Goal: Check status: Check status

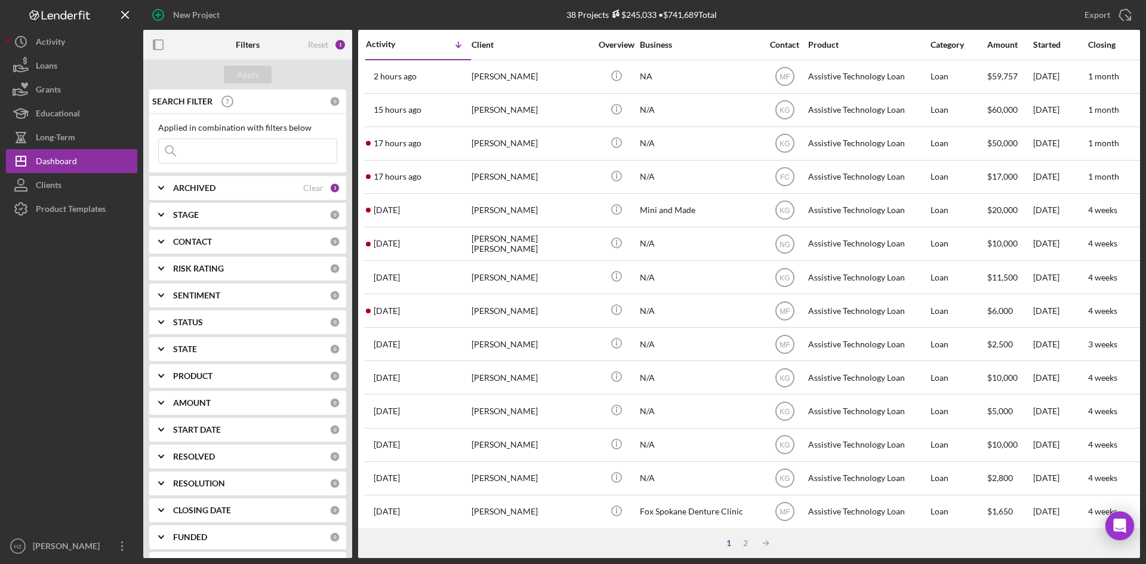
click at [499, 150] on div "[PERSON_NAME]" at bounding box center [531, 144] width 119 height 32
click at [516, 216] on div "[PERSON_NAME]" at bounding box center [531, 211] width 119 height 32
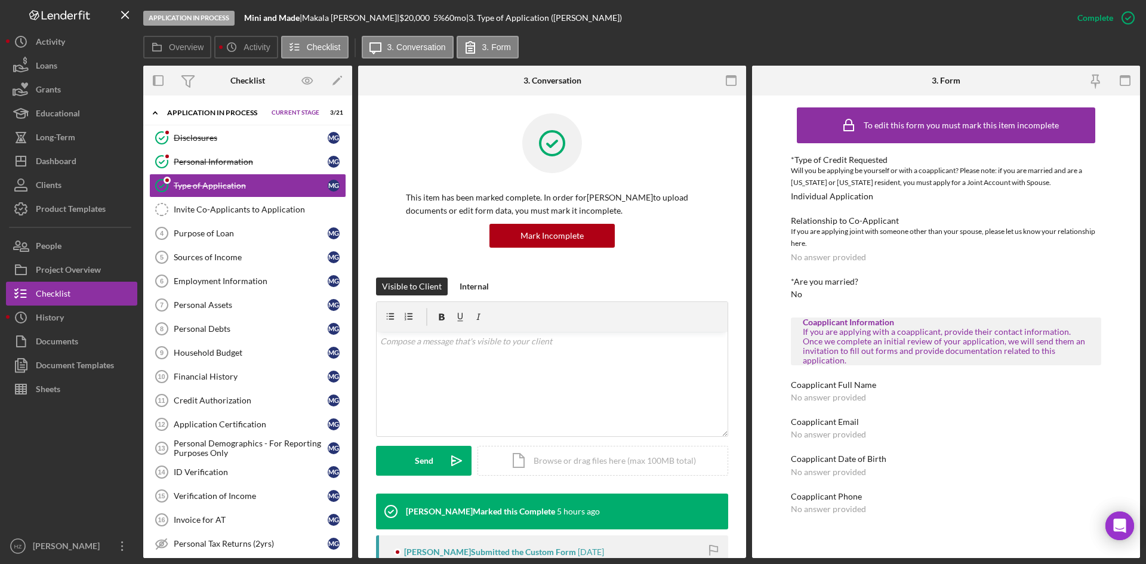
click at [249, 238] on div "Purpose of Loan" at bounding box center [251, 234] width 154 height 10
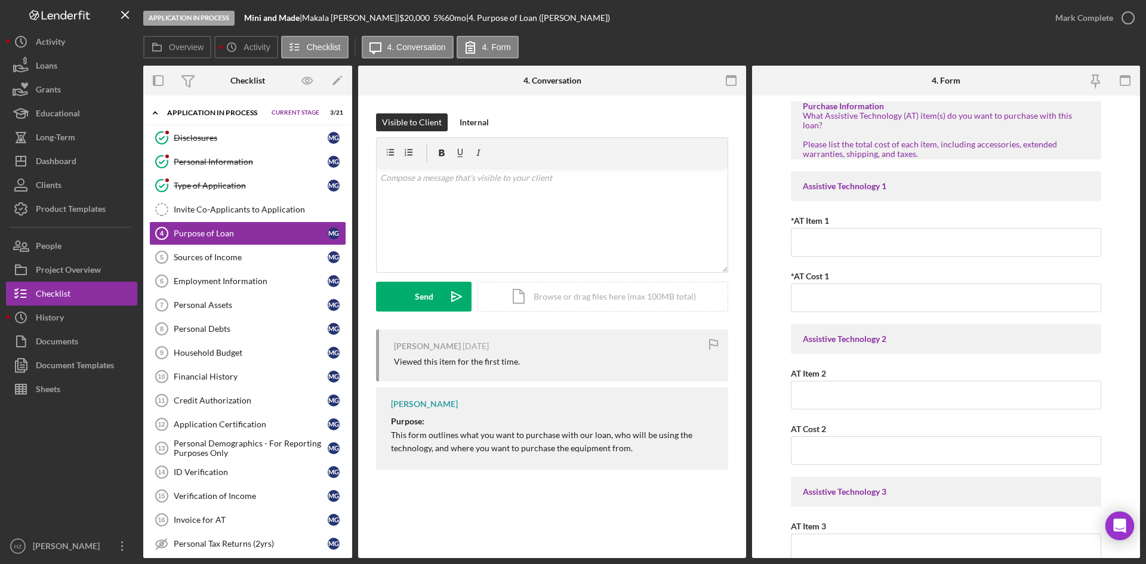
click at [223, 186] on div "Type of Application" at bounding box center [251, 186] width 154 height 10
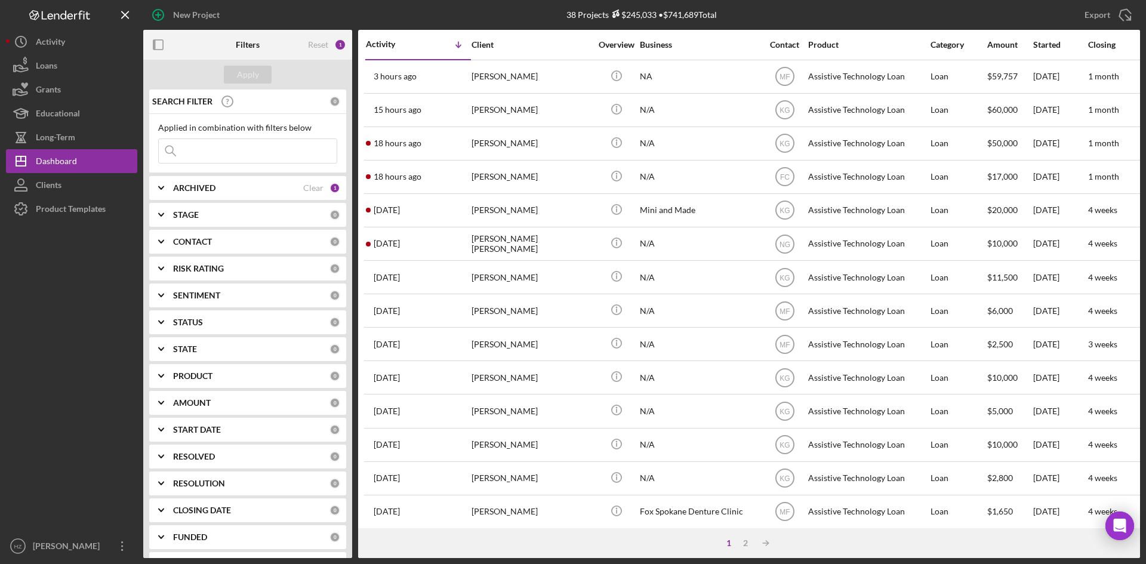
click at [538, 246] on div "[PERSON_NAME] [PERSON_NAME]" at bounding box center [531, 244] width 119 height 32
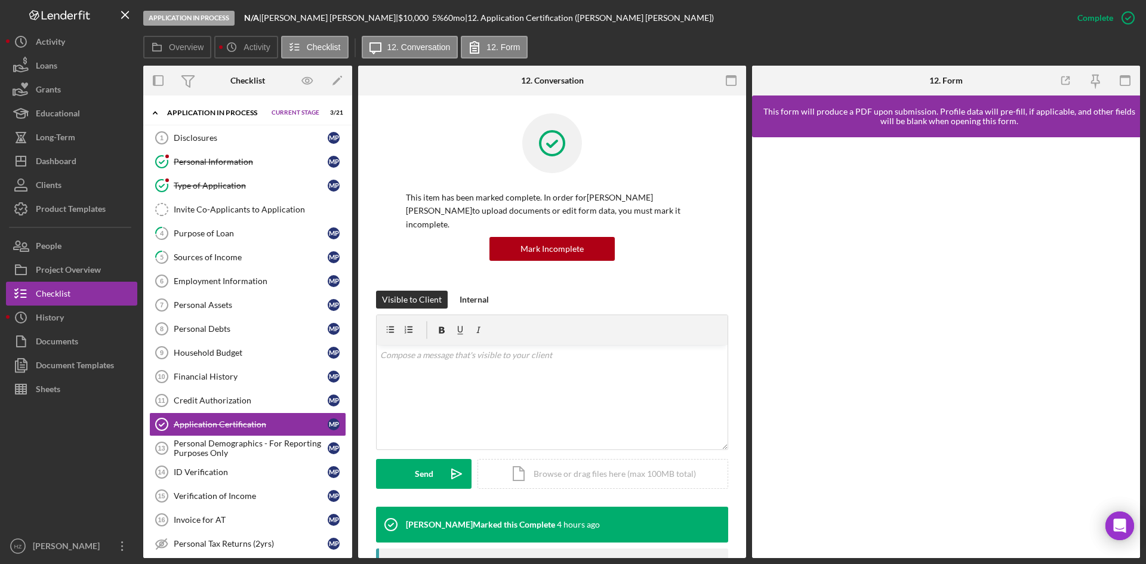
click at [212, 236] on div "Purpose of Loan" at bounding box center [251, 234] width 154 height 10
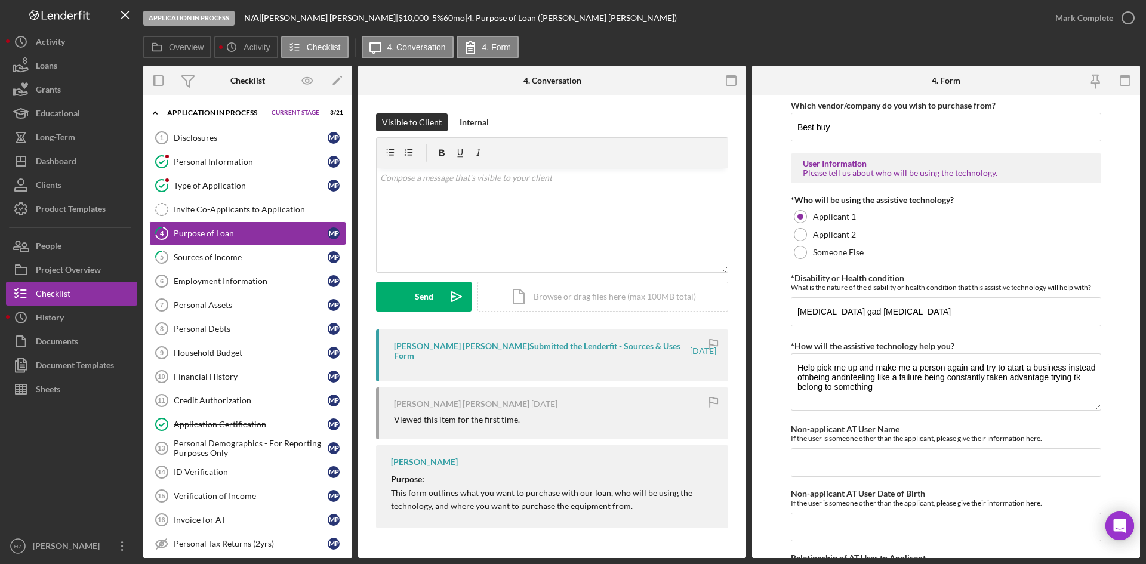
scroll to position [996, 0]
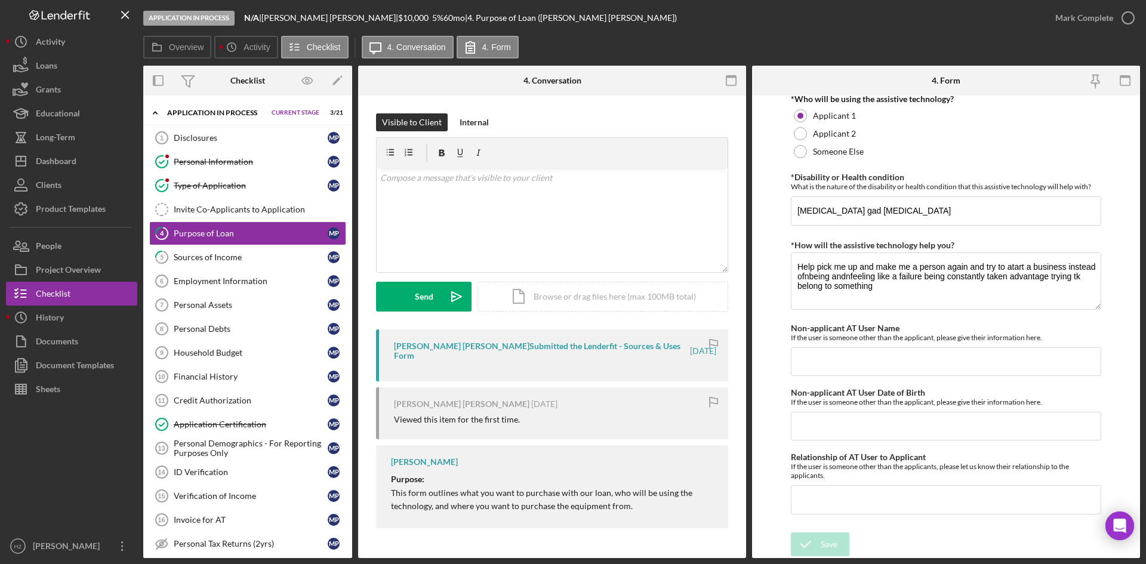
click at [211, 257] on div "Sources of Income" at bounding box center [251, 257] width 154 height 10
